Goal: Task Accomplishment & Management: Manage account settings

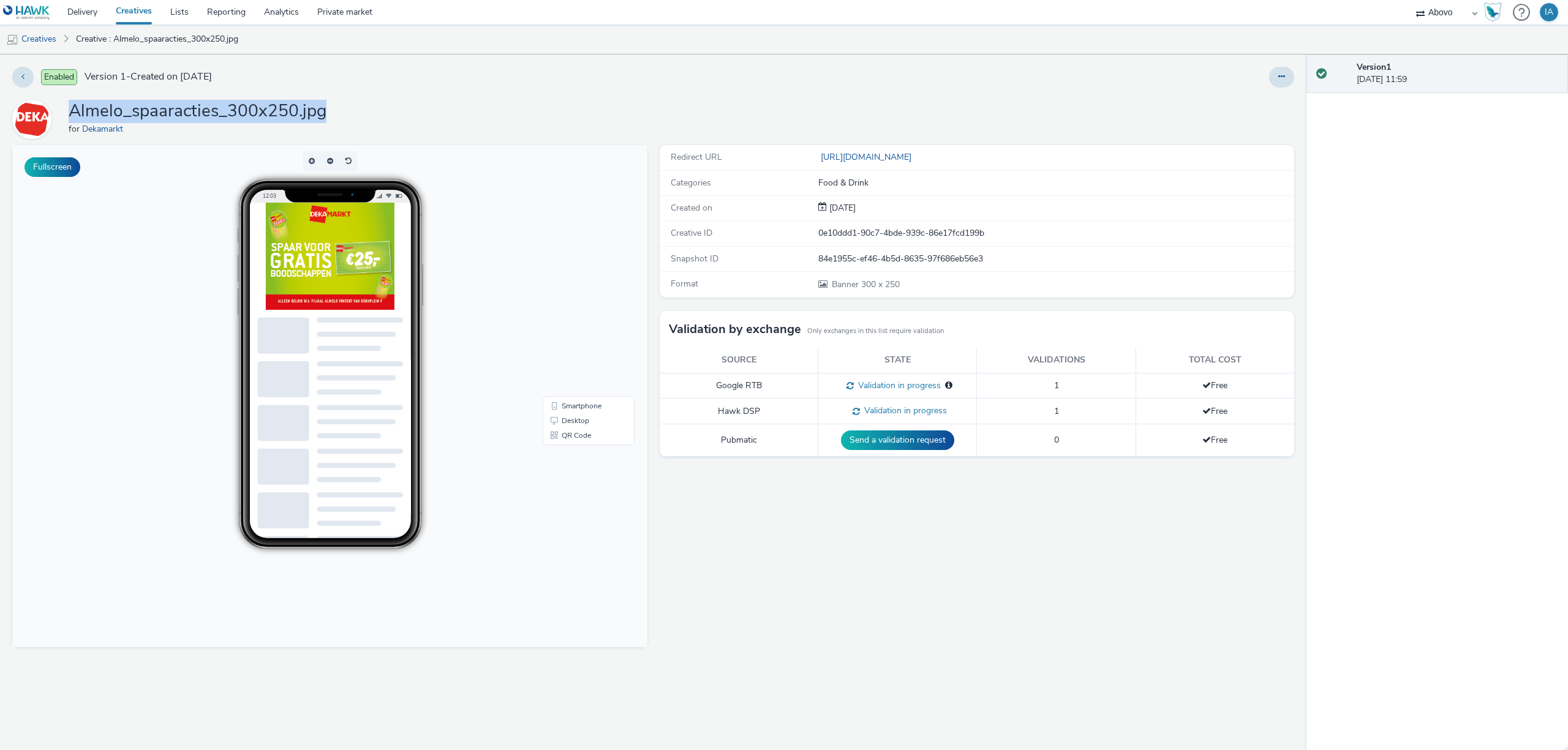
drag, startPoint x: 339, startPoint y: 114, endPoint x: 69, endPoint y: 109, distance: 270.0
click at [69, 109] on div "Almelo_spaaracties_300x250.jpg for Dekamarkt" at bounding box center [653, 119] width 1282 height 39
copy h1 "Almelo_spaaracties_300x250.jpg"
click at [387, 94] on div "Enabled Version 1 - Created on 18 September 2025 Almelo_spaaracties_300x250.jpg…" at bounding box center [653, 402] width 1306 height 695
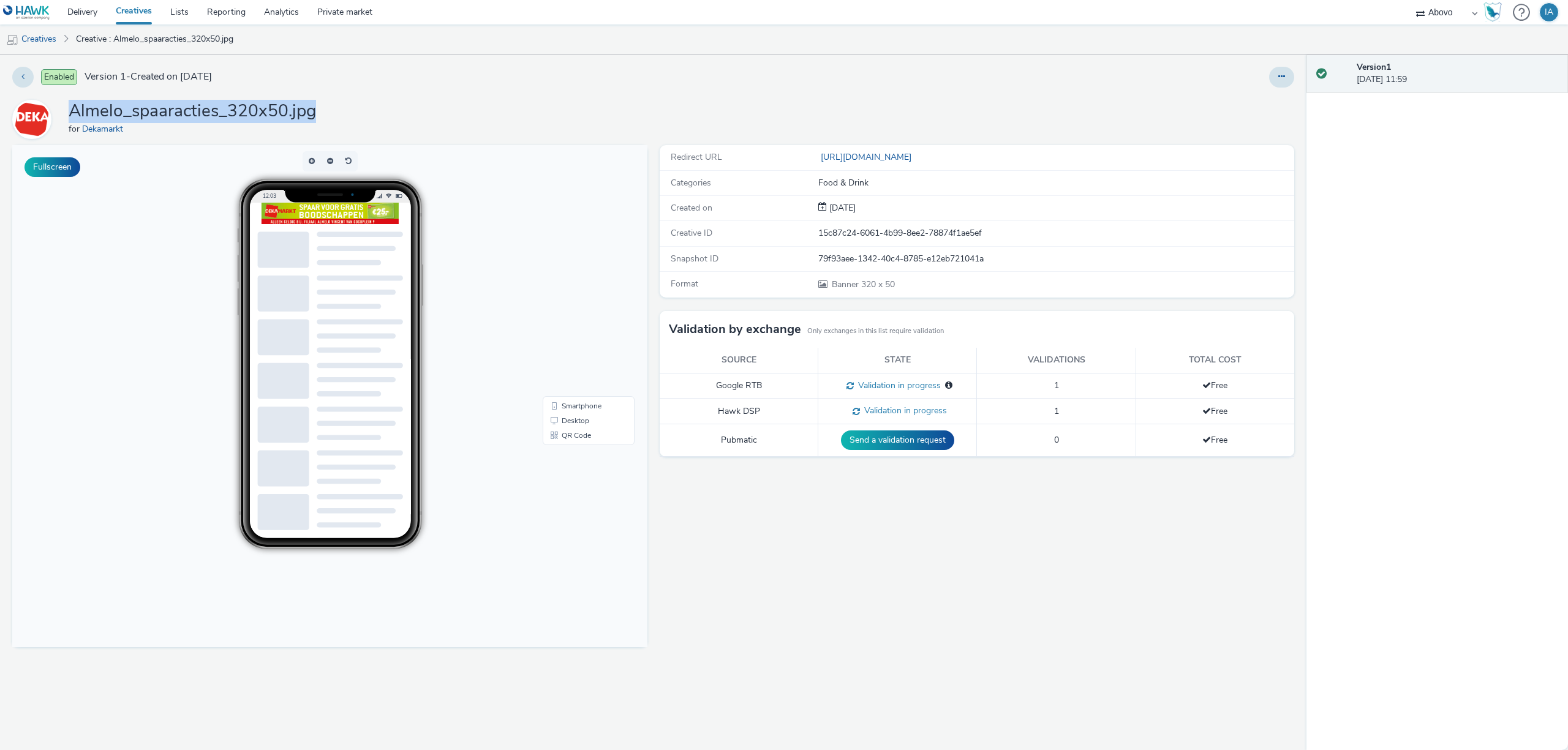
drag, startPoint x: 334, startPoint y: 109, endPoint x: 66, endPoint y: 119, distance: 268.2
click at [66, 119] on div "Almelo_spaaracties_320x50.jpg for Dekamarkt" at bounding box center [653, 119] width 1282 height 39
copy h1 "Almelo_spaaracties_320x50.jpg"
drag, startPoint x: 343, startPoint y: 112, endPoint x: 73, endPoint y: 118, distance: 270.1
click at [73, 118] on div "Almelo_spaaracties_320x100.jpg for Dekamarkt" at bounding box center [653, 119] width 1282 height 39
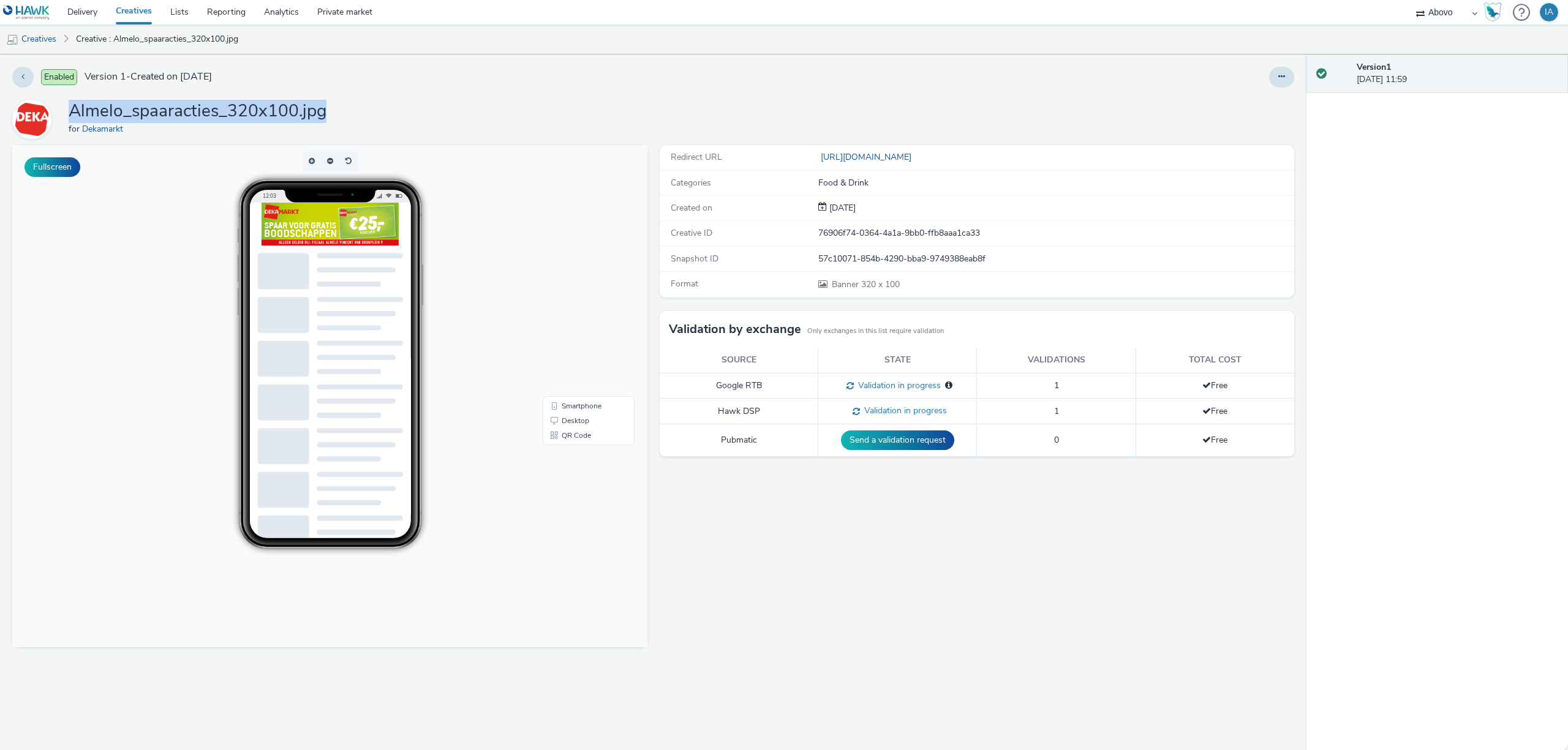
copy h1 "Almelo_spaaracties_320x100.jpg"
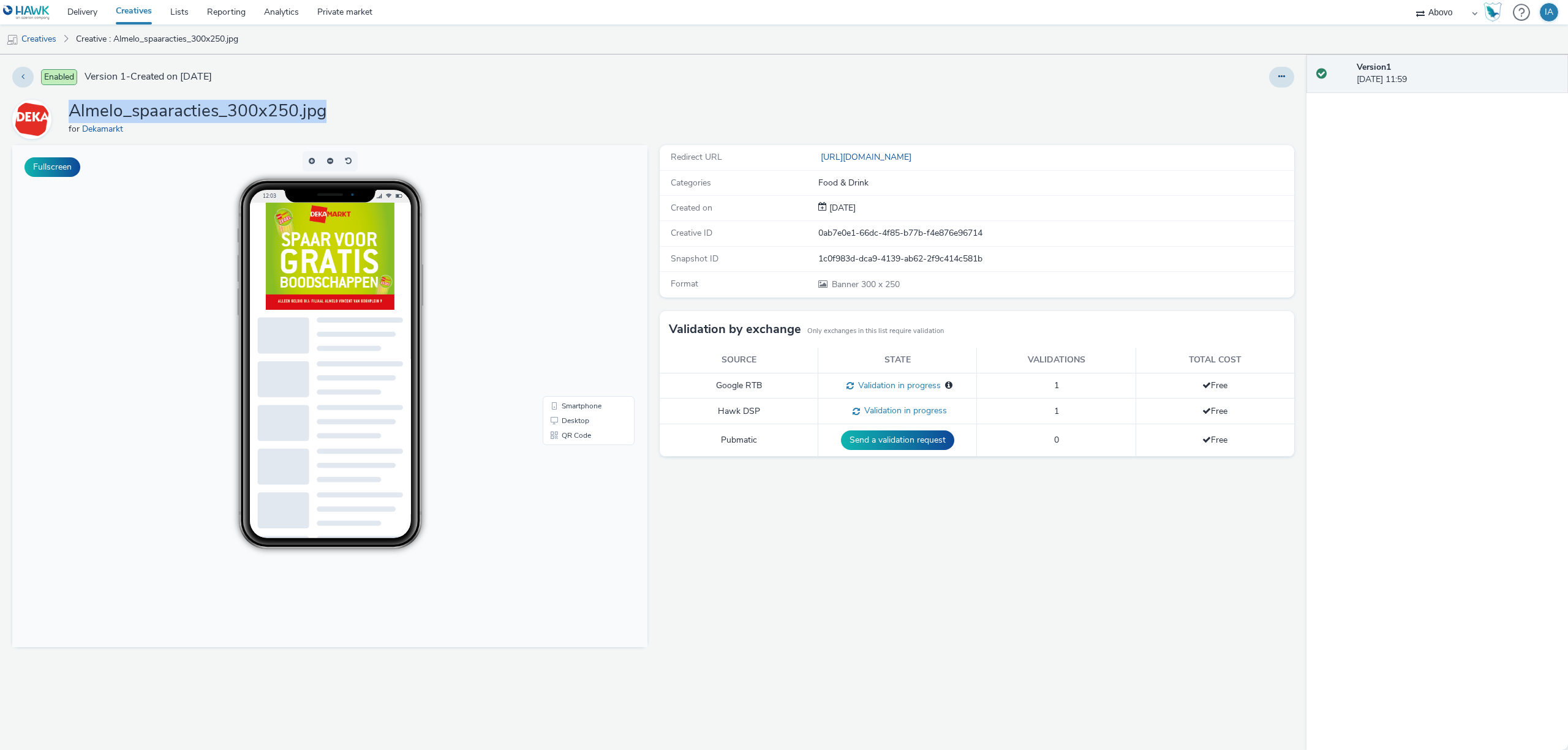
drag, startPoint x: 356, startPoint y: 115, endPoint x: 72, endPoint y: 111, distance: 284.0
click at [72, 111] on div "Almelo_spaaracties_300x250.jpg for Dekamarkt" at bounding box center [653, 119] width 1282 height 39
copy h1 "Almelo_spaaracties_300x250.jpg"
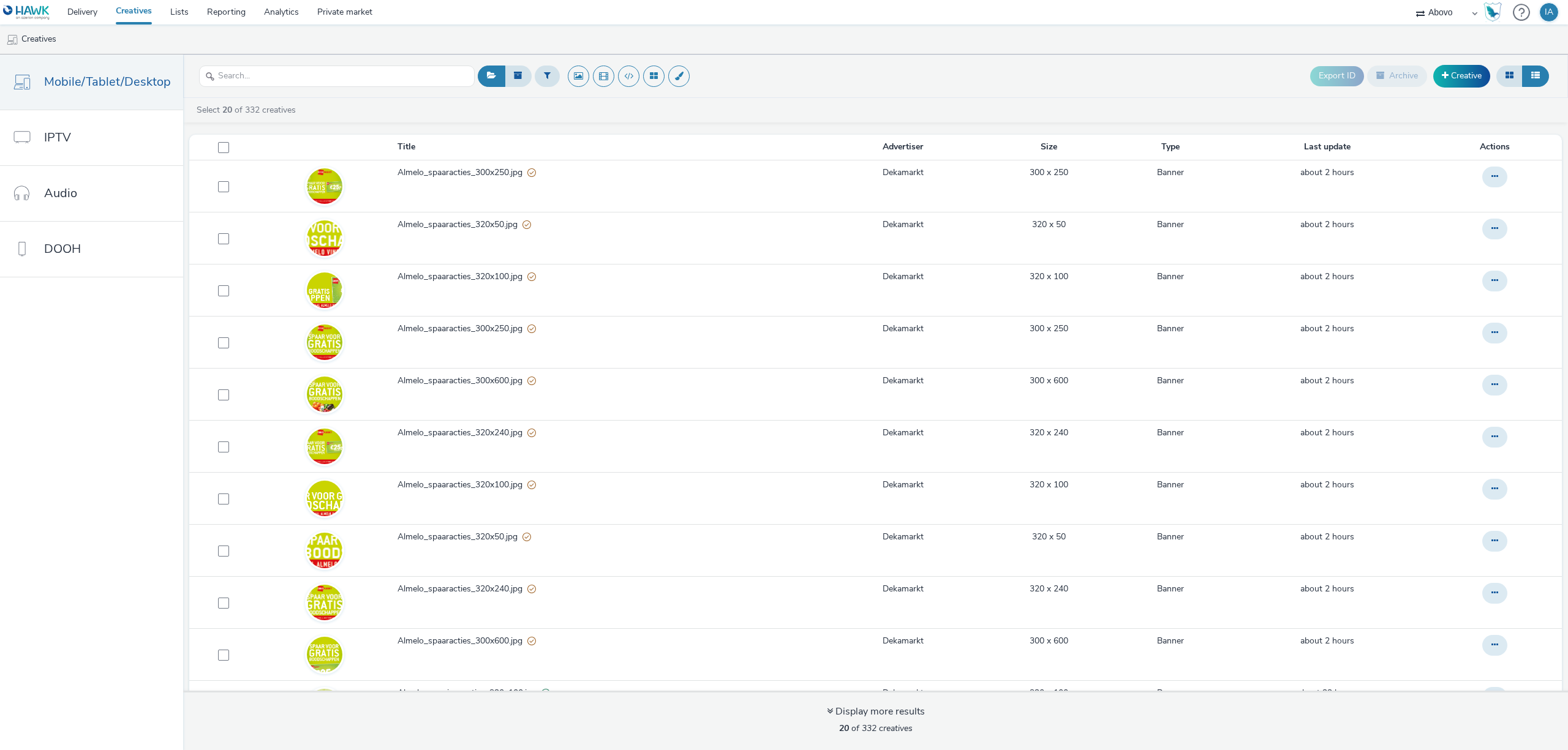
drag, startPoint x: 777, startPoint y: 69, endPoint x: 797, endPoint y: 73, distance: 20.4
click at [775, 69] on div "Export ID Archive Creative" at bounding box center [1013, 76] width 1077 height 30
click at [316, 40] on ul "Creatives" at bounding box center [784, 39] width 1568 height 29
click at [804, 70] on div "Export ID Archive Creative" at bounding box center [1013, 76] width 1077 height 30
click at [804, 69] on div "Export ID Archive Creative" at bounding box center [1013, 76] width 1077 height 30
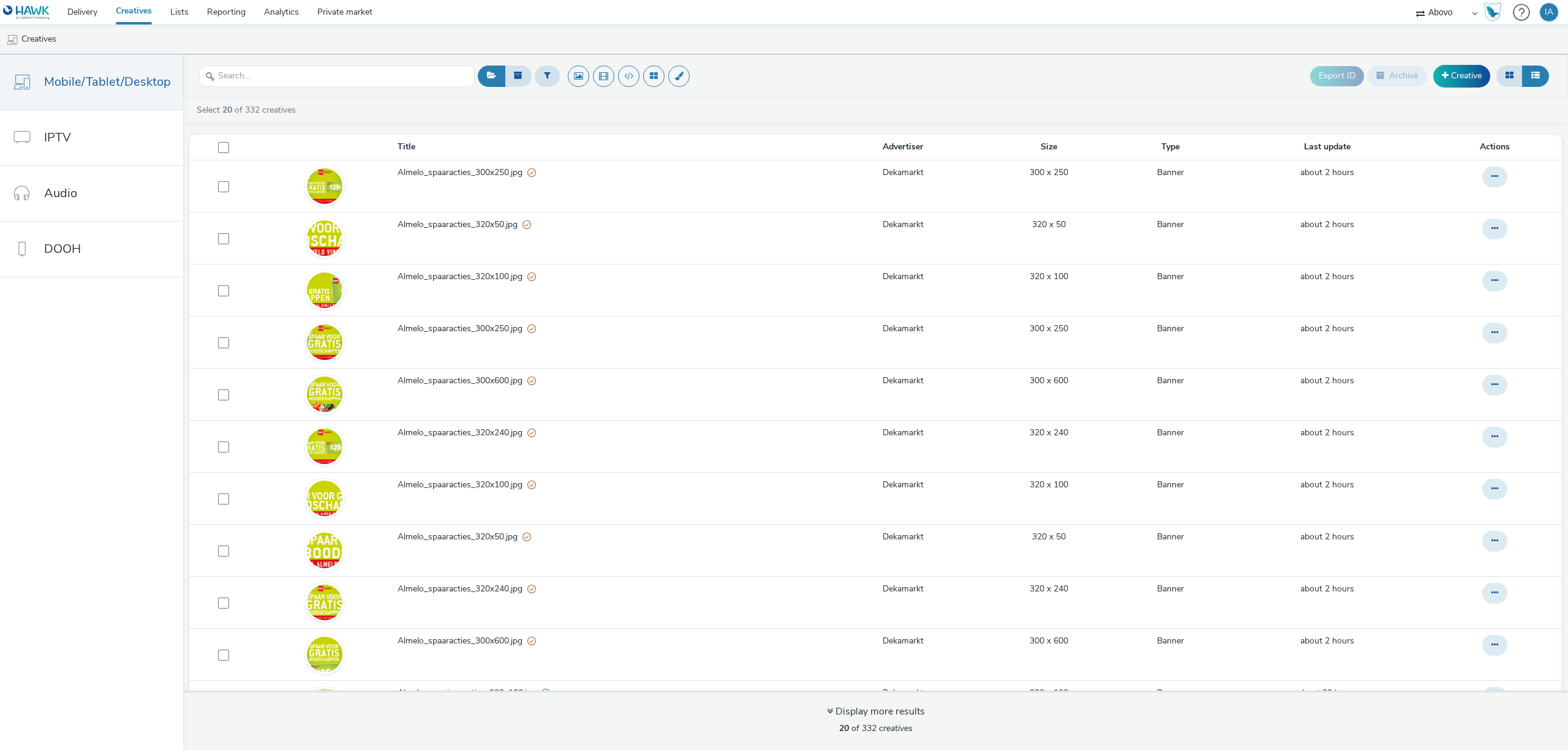
click at [1062, 79] on div "Export ID Archive Creative" at bounding box center [1013, 76] width 1077 height 30
click at [140, 12] on link "Creatives" at bounding box center [133, 12] width 55 height 25
click at [149, 15] on link "Creatives" at bounding box center [133, 12] width 55 height 25
click at [818, 79] on div "Export ID Archive Creative" at bounding box center [1013, 76] width 1077 height 30
click at [817, 79] on div "Export ID Archive Creative" at bounding box center [1013, 76] width 1077 height 30
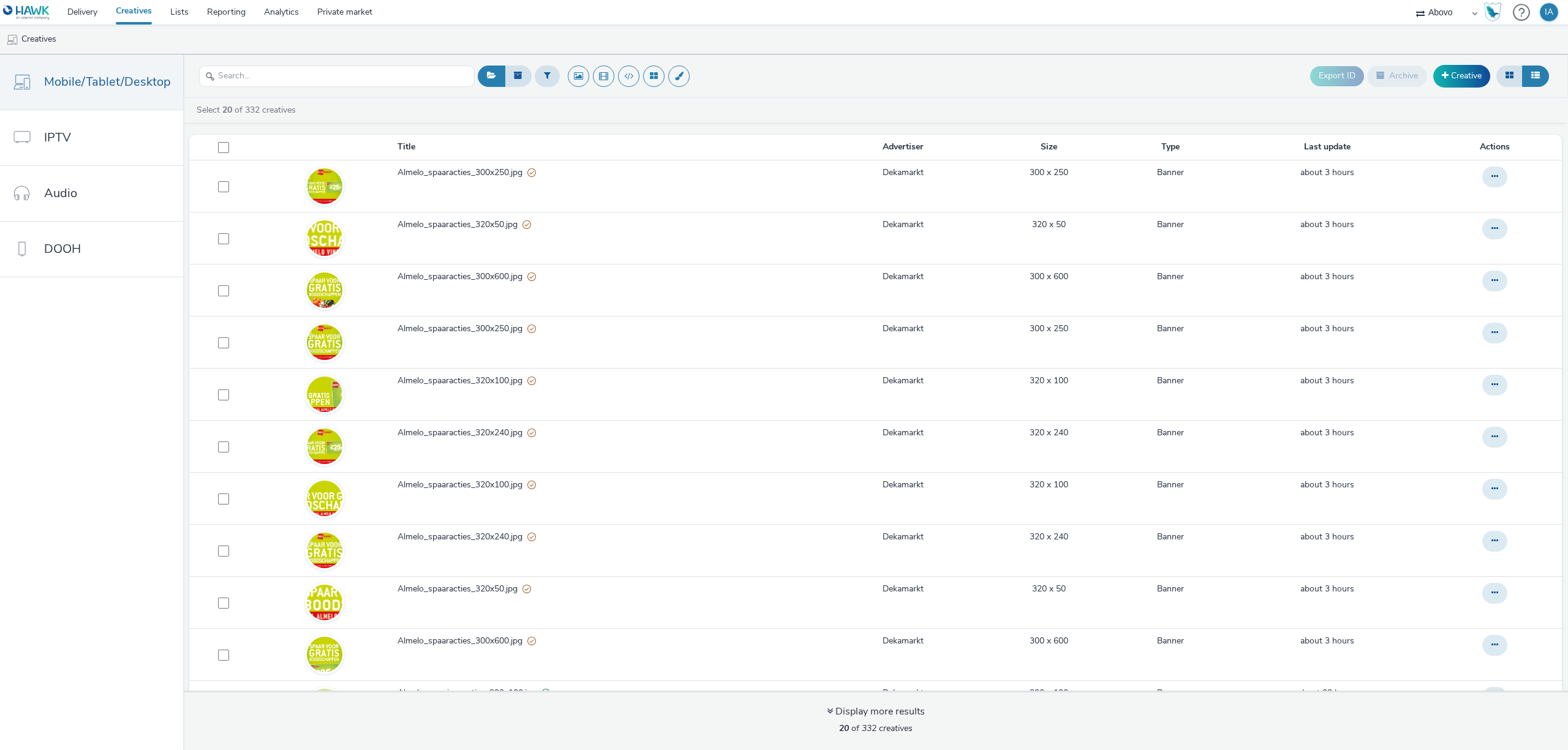
click at [839, 95] on header "Export ID Archive Creative" at bounding box center [875, 76] width 1384 height 43
click at [79, 11] on link "Delivery" at bounding box center [82, 12] width 49 height 25
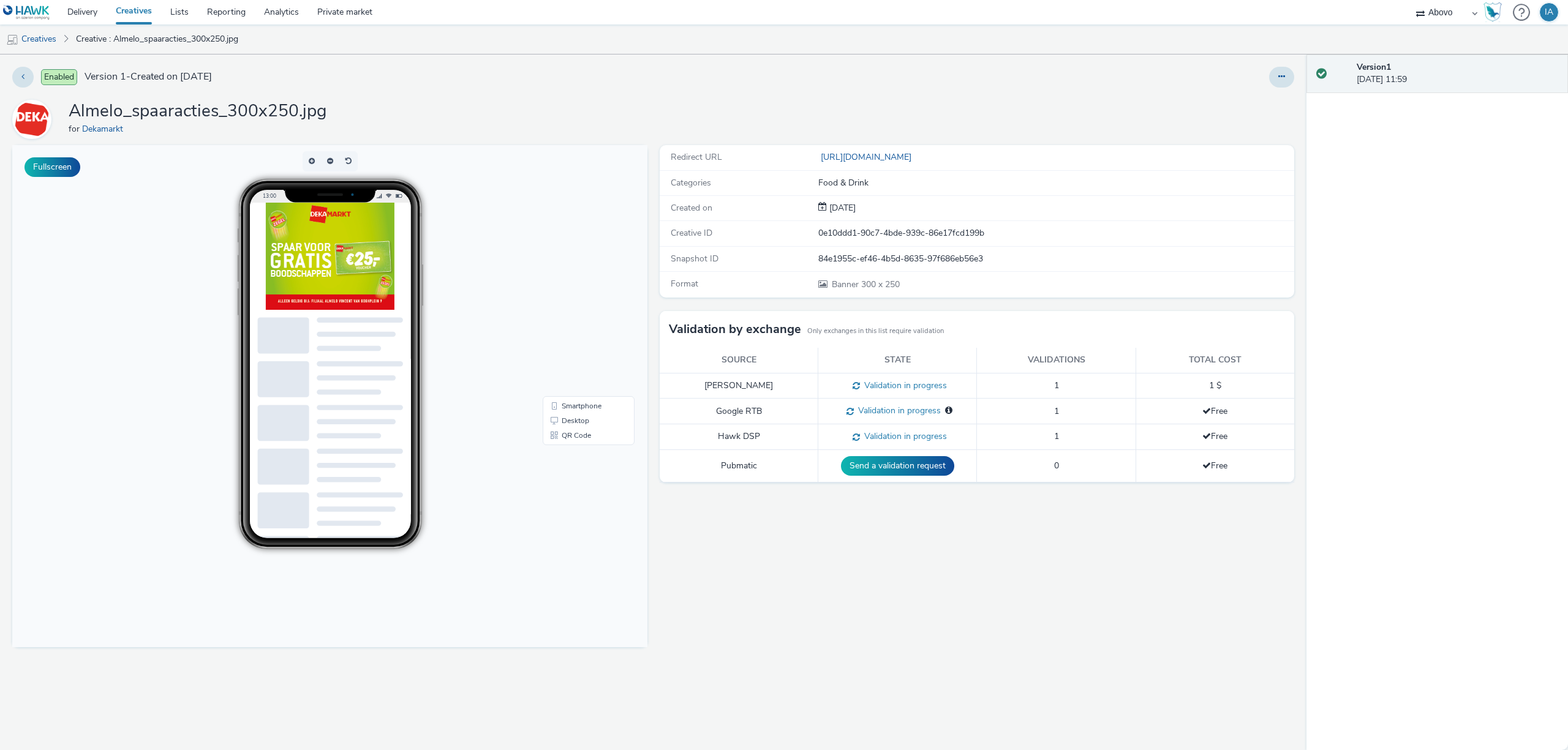
click at [1284, 64] on div "Enabled Version 1 - Created on [DATE] Almelo_spaaracties_300x250.jpg for Dekama…" at bounding box center [653, 402] width 1306 height 695
click at [1276, 81] on button at bounding box center [1282, 77] width 25 height 21
click at [1251, 101] on link "Edit" at bounding box center [1248, 101] width 92 height 25
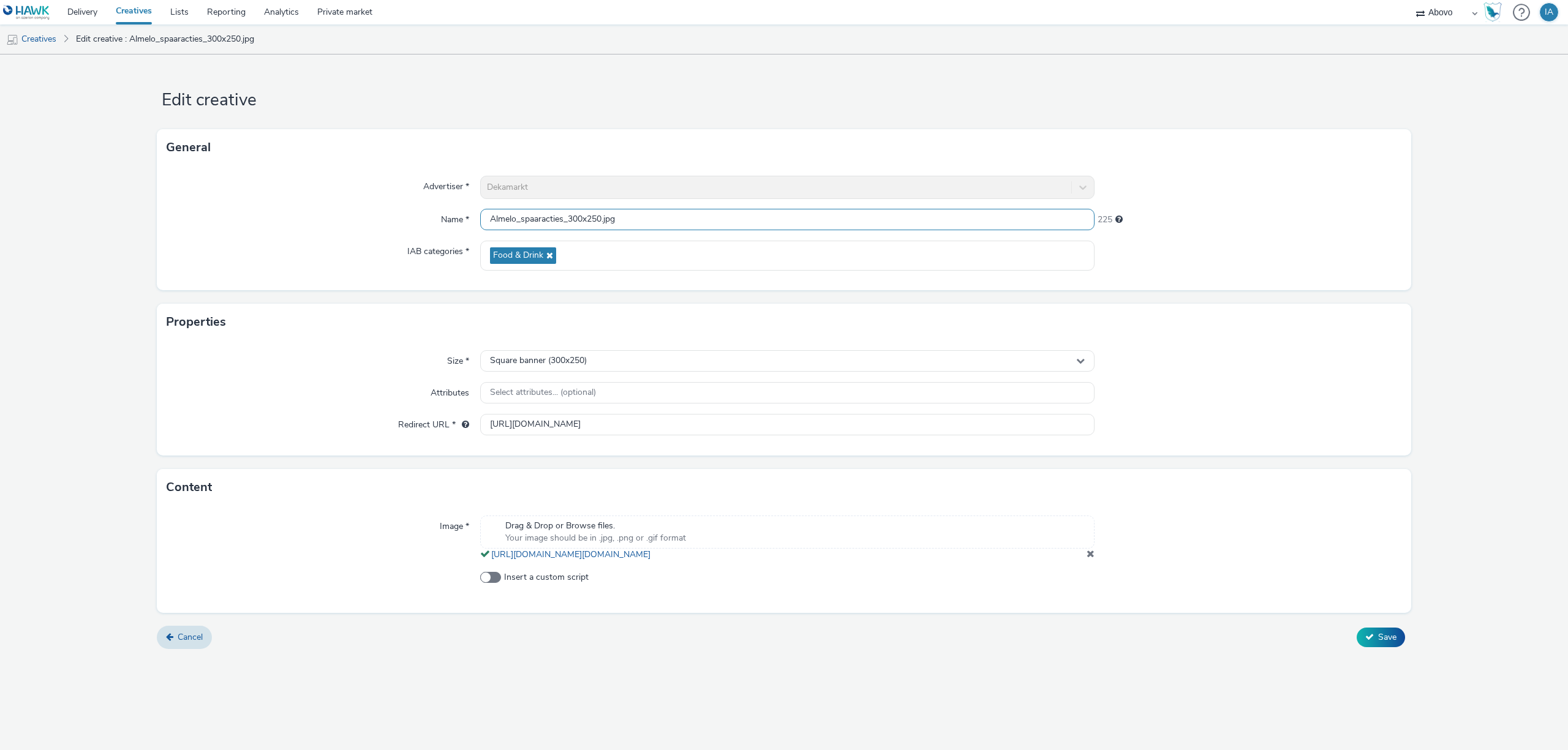
click at [603, 220] on input "Almelo_spaaracties_300x250.jpg" at bounding box center [788, 220] width 615 height 22
type input "Almelo_spaaracties_300x250_25.jpg"
click at [1378, 647] on button "Save" at bounding box center [1381, 638] width 49 height 19
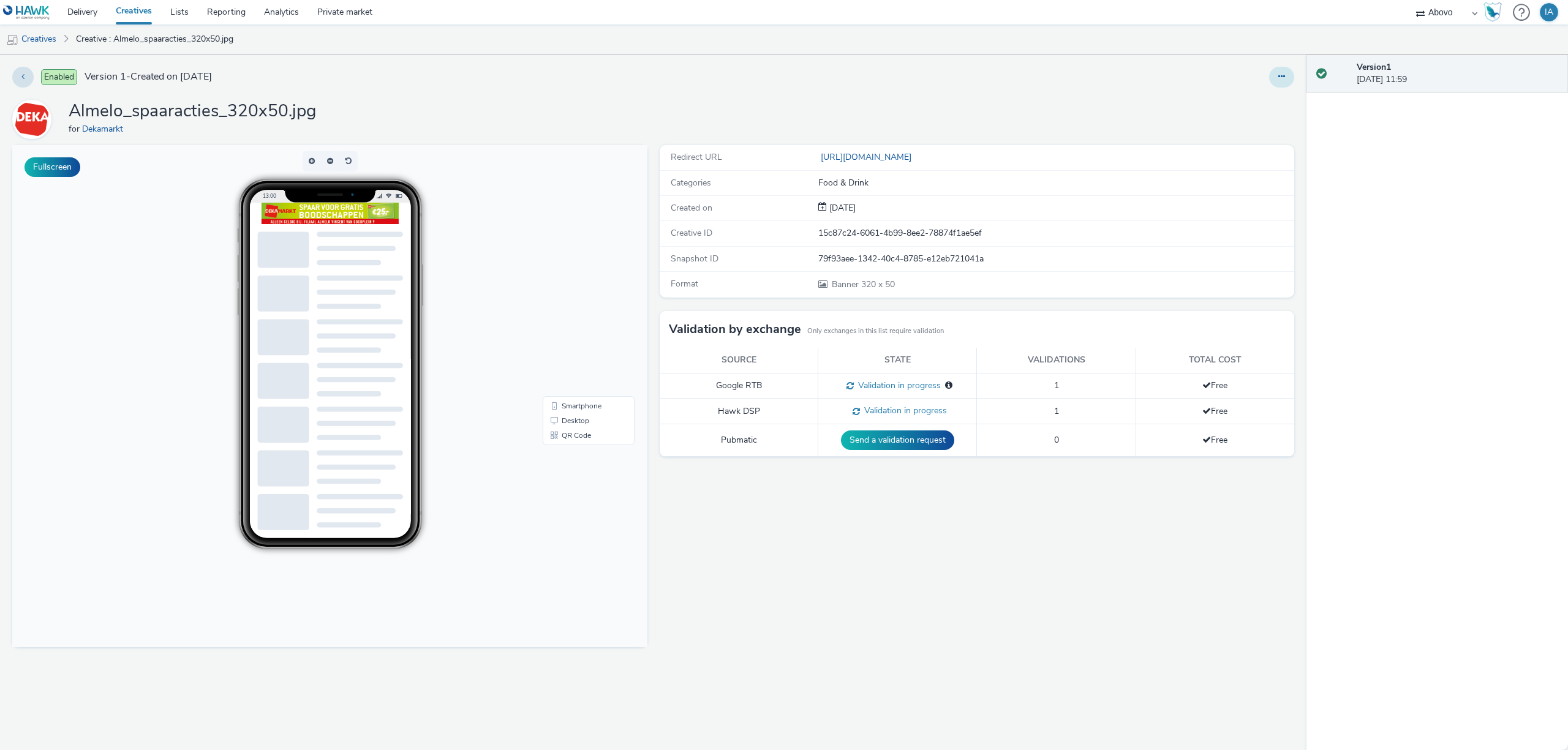
click at [1289, 75] on button at bounding box center [1282, 77] width 25 height 21
click at [1251, 99] on link "Edit" at bounding box center [1248, 101] width 92 height 25
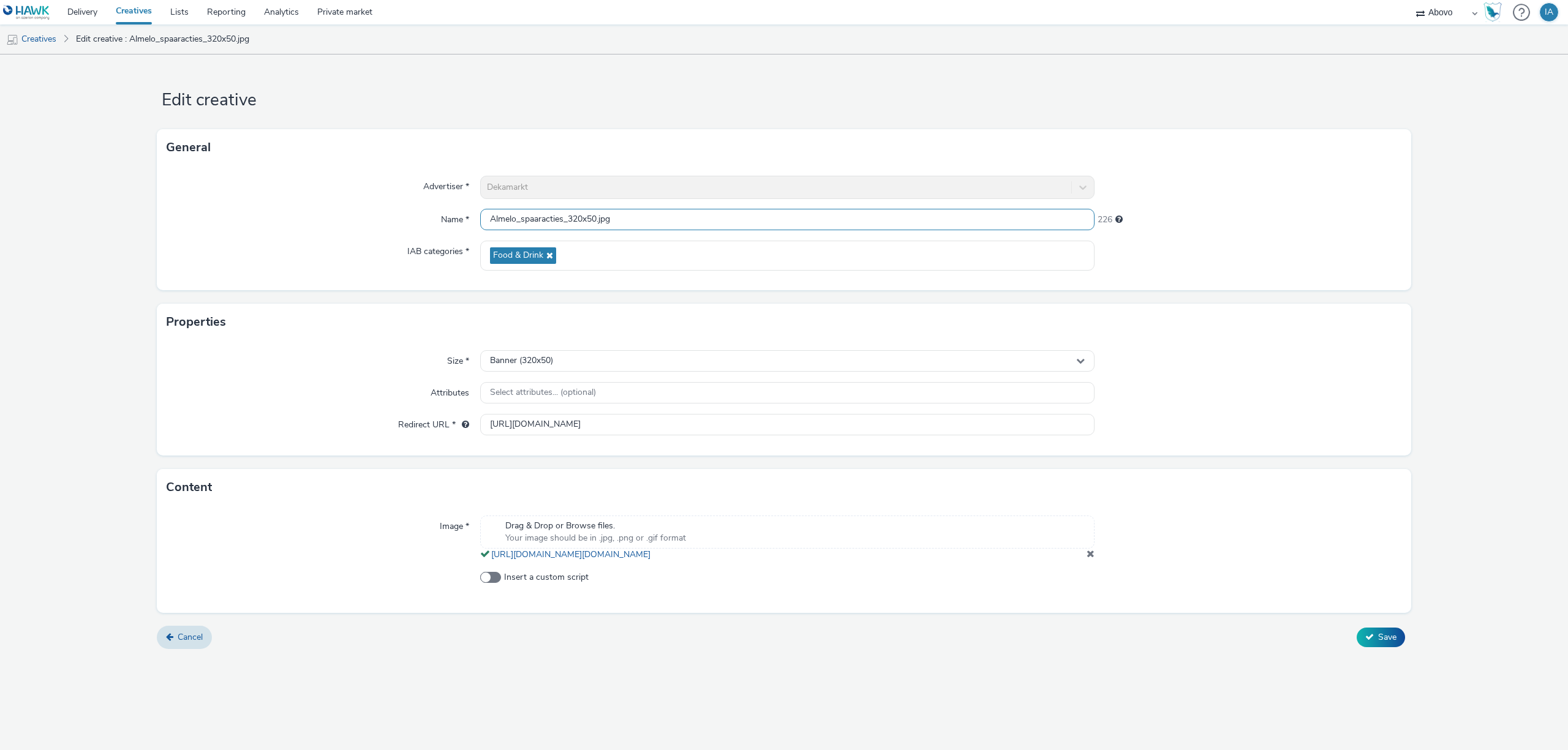
click at [598, 216] on input "Almelo_spaaracties_320x50.jpg" at bounding box center [788, 220] width 615 height 22
type input "Almelo_spaaracties_320x50_25.jpg"
click at [1383, 643] on span "Save" at bounding box center [1387, 637] width 19 height 12
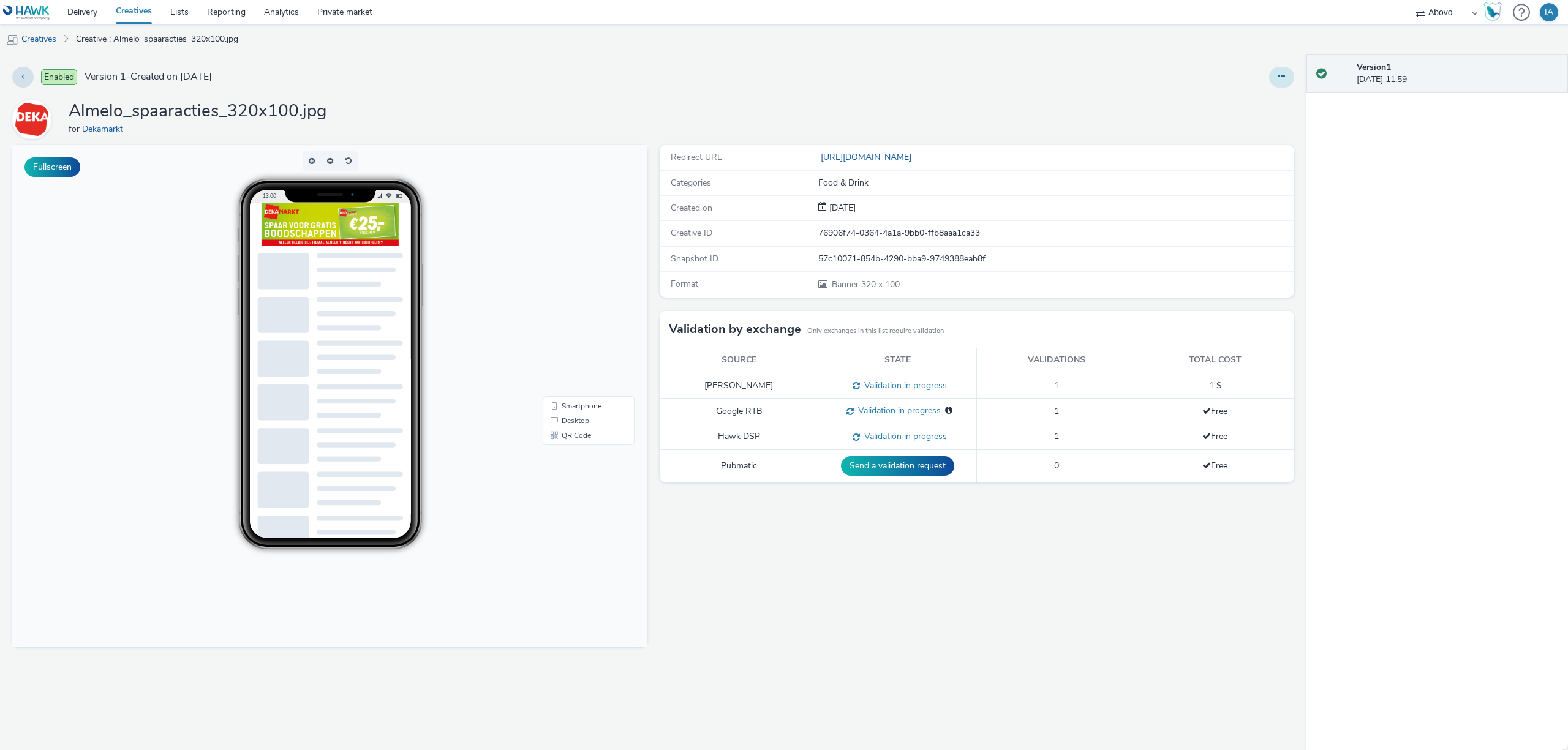
click at [1280, 76] on icon at bounding box center [1281, 76] width 7 height 8
click at [1252, 101] on link "Edit" at bounding box center [1248, 101] width 92 height 25
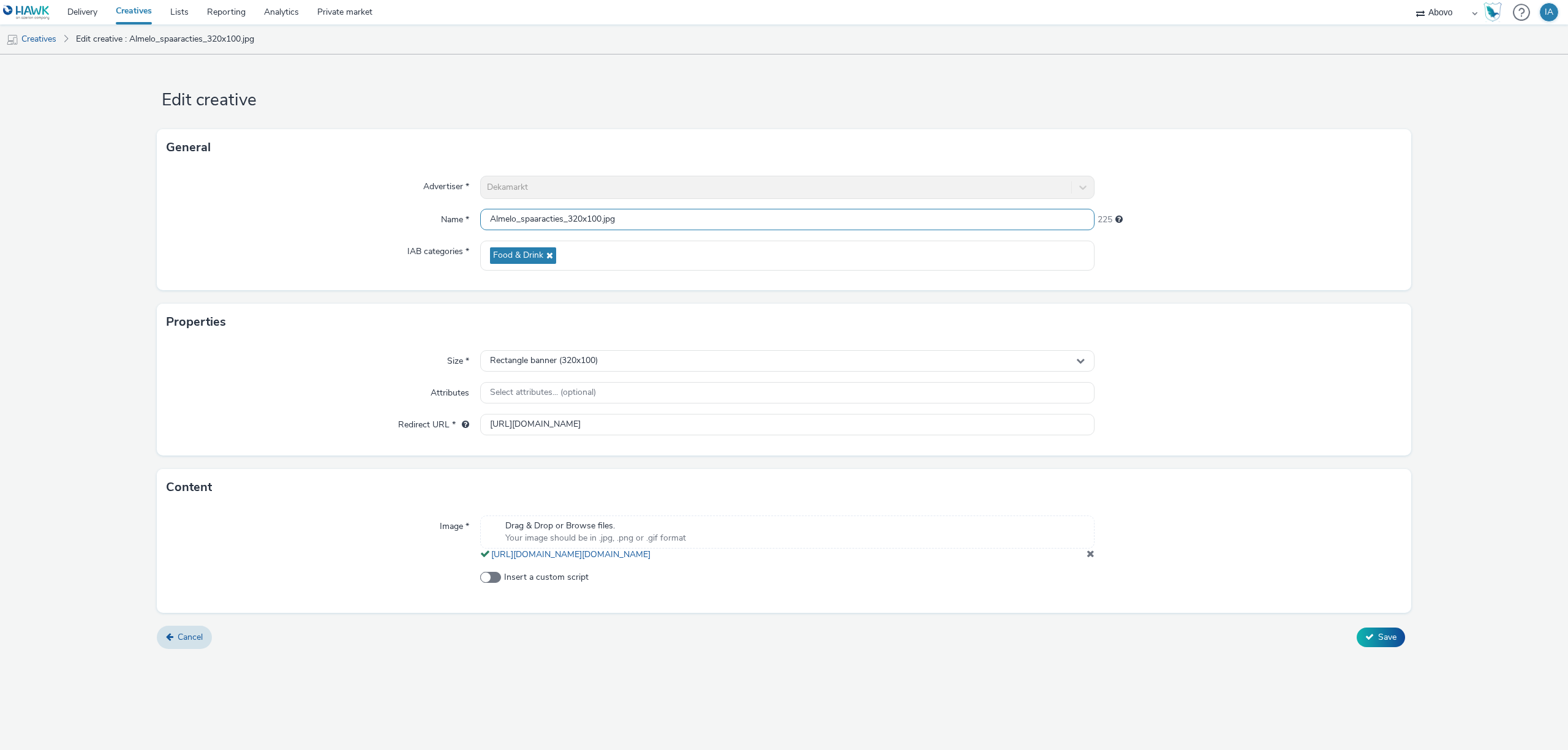
click at [603, 220] on input "Almelo_spaaracties_320x100.jpg" at bounding box center [788, 220] width 615 height 22
type input "Almelo_spaaracties_320x100_25.jpg"
click at [1384, 643] on span "Save" at bounding box center [1387, 637] width 19 height 12
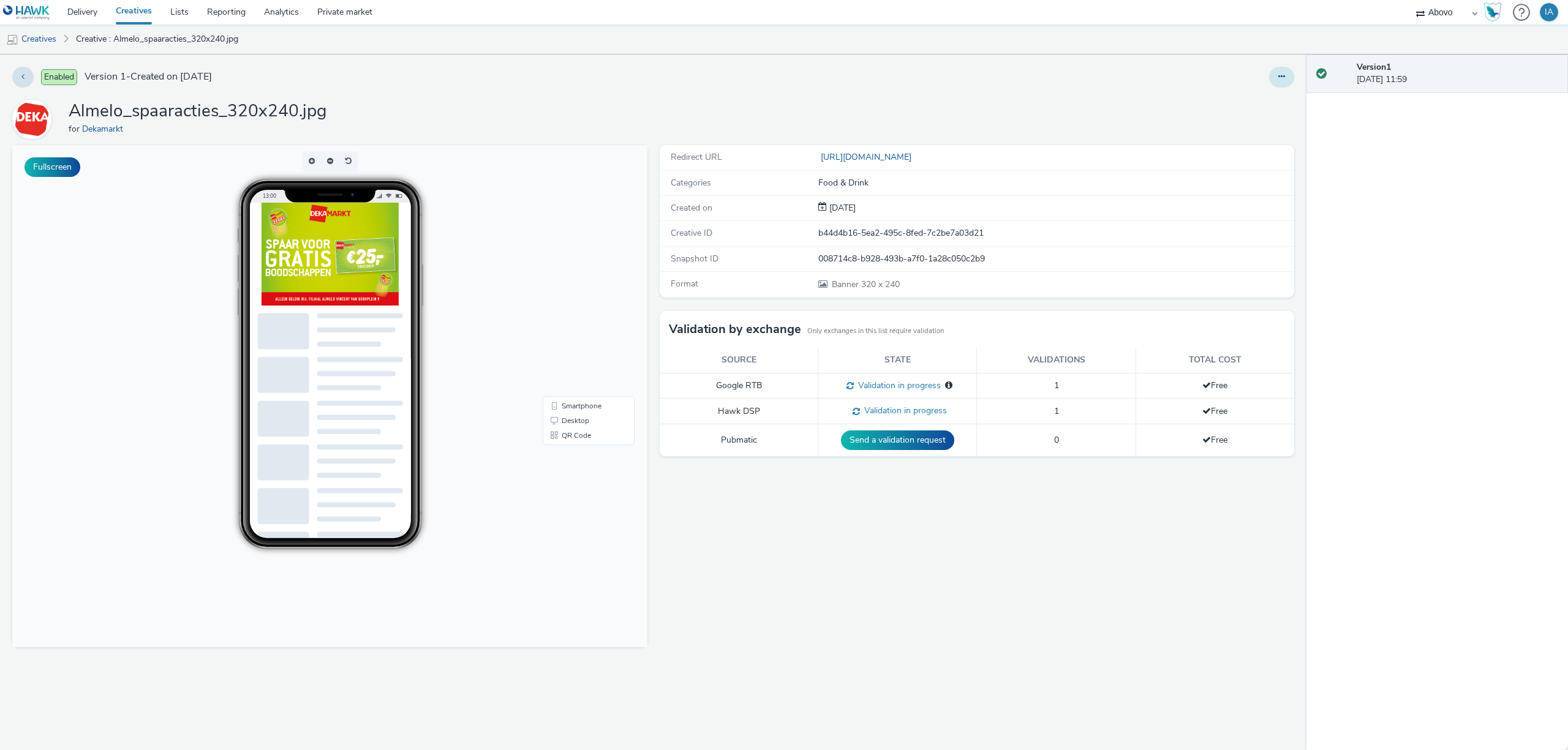
click at [1289, 79] on button at bounding box center [1282, 77] width 25 height 21
click at [1272, 106] on link "Edit" at bounding box center [1248, 101] width 92 height 25
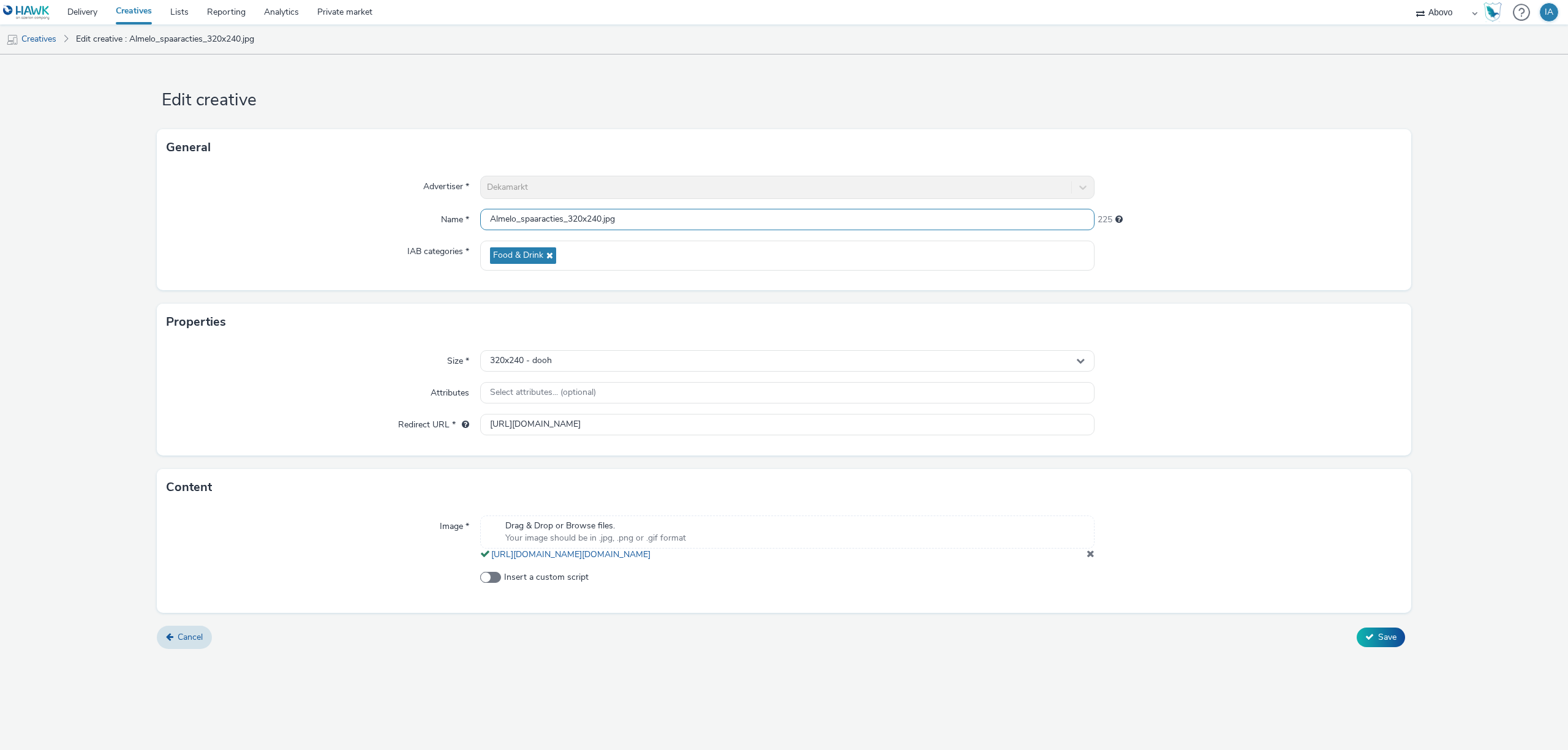
click at [603, 219] on input "Almelo_spaaracties_320x240.jpg" at bounding box center [788, 220] width 615 height 22
type input "Almelo_spaaracties_320x240_25.jpg"
click at [1368, 644] on button "Save" at bounding box center [1381, 638] width 49 height 19
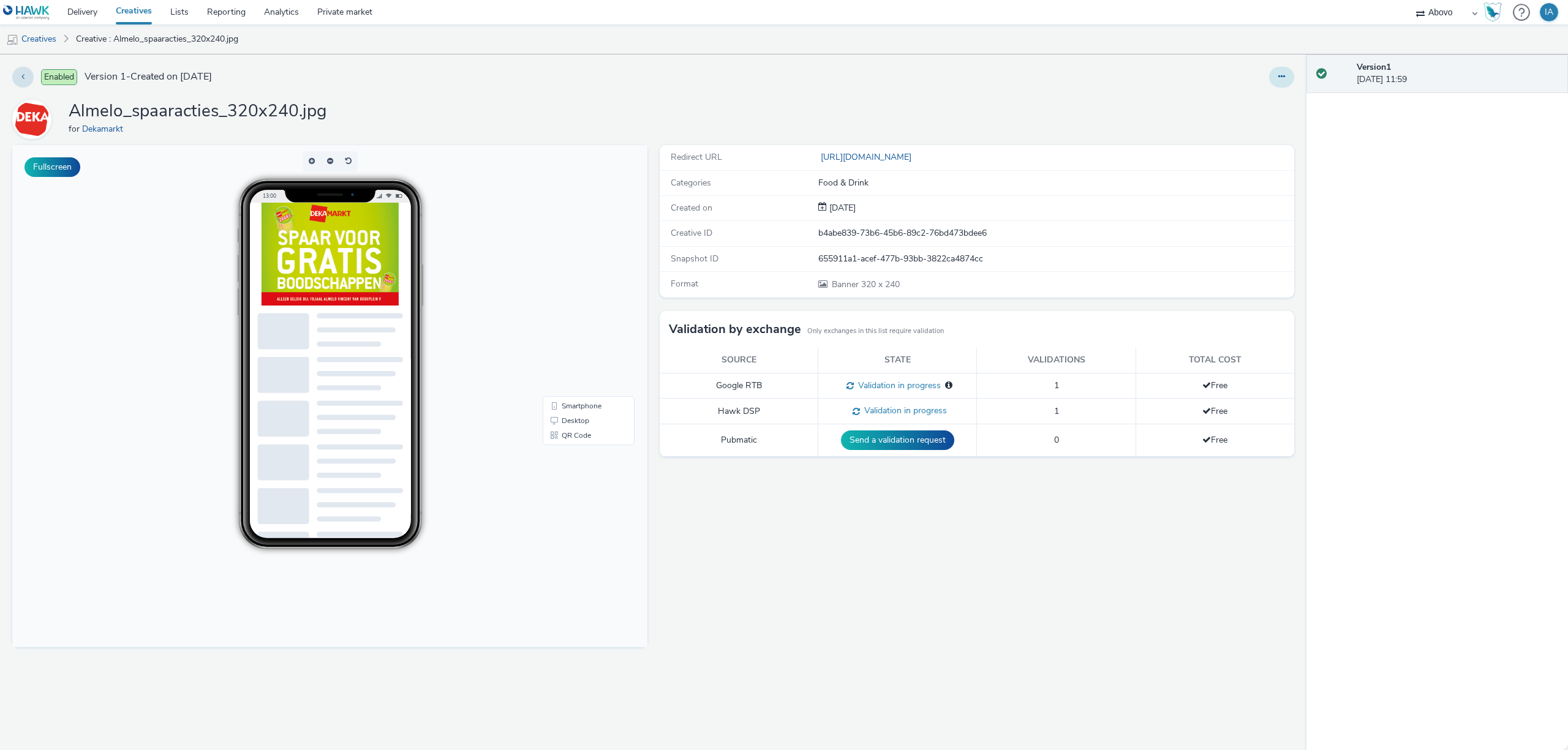
click at [1281, 76] on icon at bounding box center [1281, 76] width 7 height 8
click at [1243, 103] on link "Edit" at bounding box center [1248, 101] width 92 height 25
click at [1282, 79] on icon at bounding box center [1281, 76] width 7 height 8
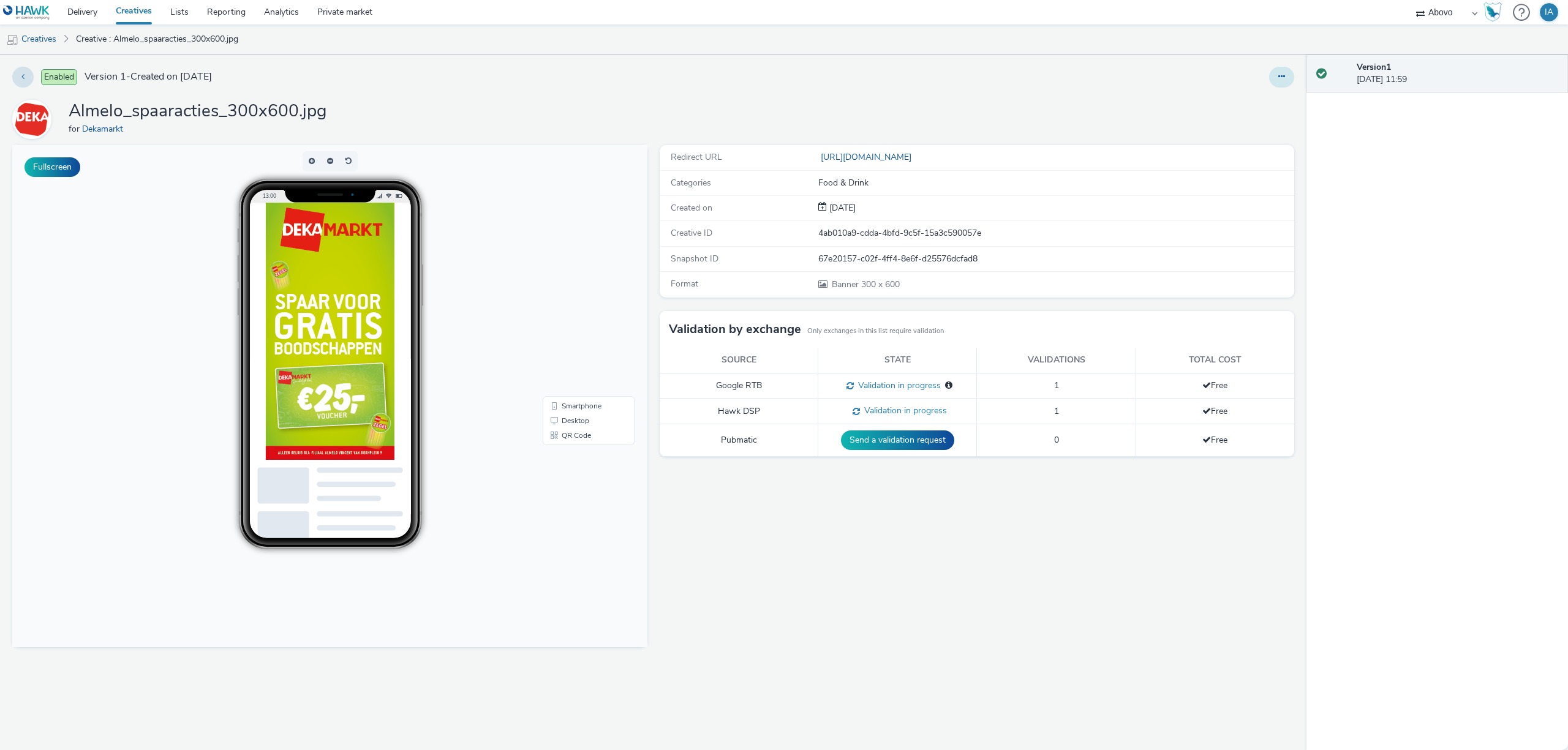
click at [1285, 77] on button at bounding box center [1282, 77] width 25 height 21
click at [1231, 108] on link "Edit" at bounding box center [1248, 101] width 92 height 25
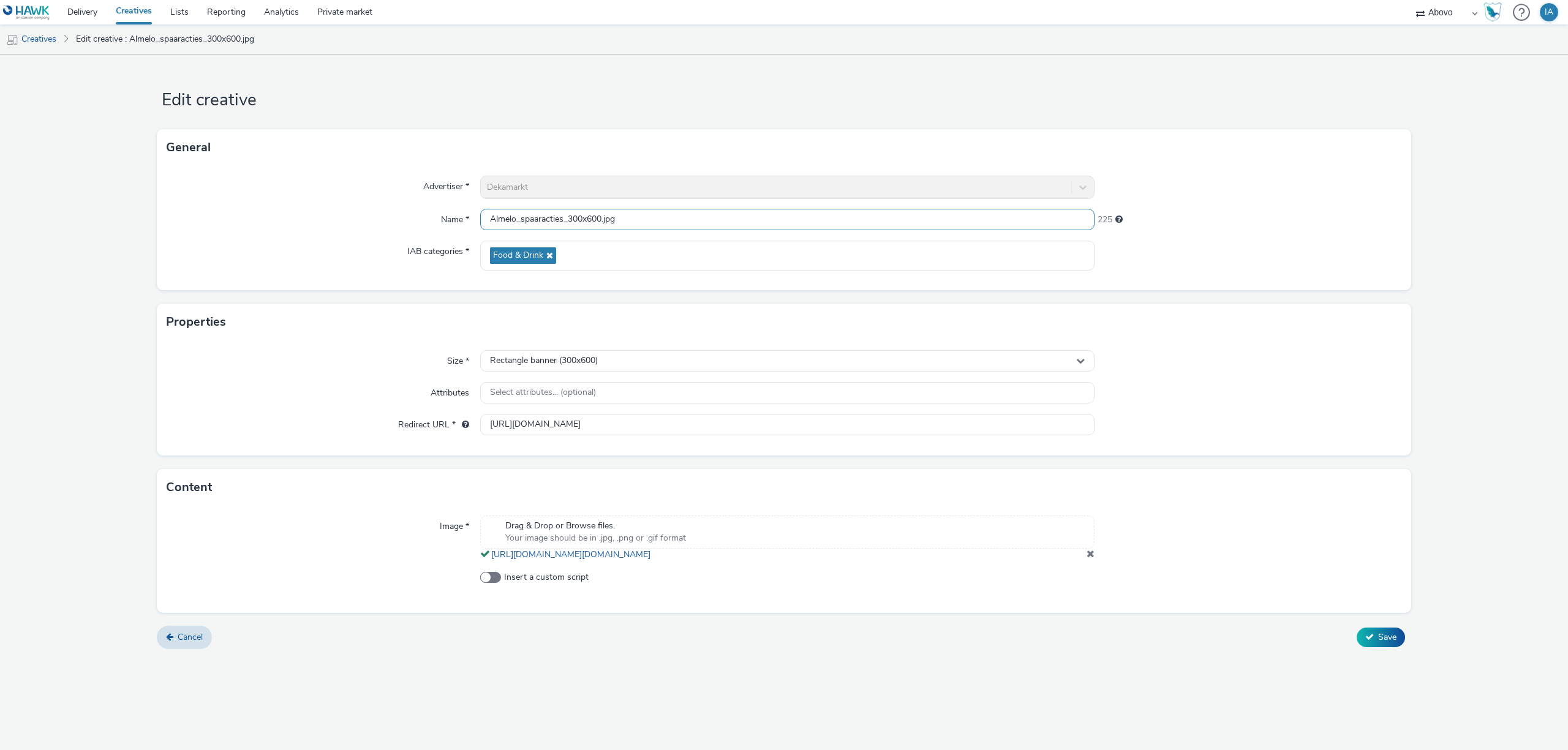
click at [601, 220] on input "Almelo_spaaracties_300x600.jpg" at bounding box center [788, 220] width 615 height 22
type input "Almelo_spaaracties_300x600_25.jpg"
click at [1393, 643] on span "Save" at bounding box center [1387, 637] width 19 height 12
